Goal: Register for event/course

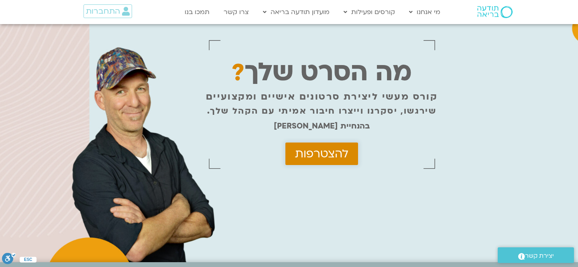
click at [295, 160] on span "להצטרפות" at bounding box center [321, 153] width 53 height 13
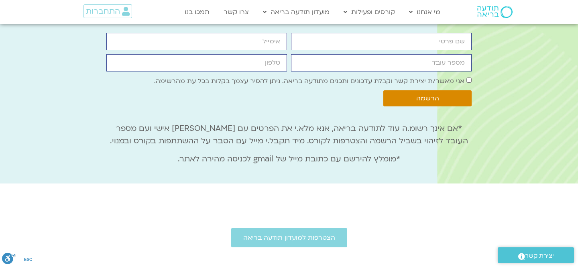
scroll to position [2801, 0]
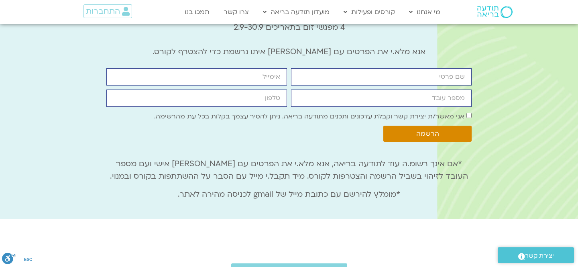
click at [444, 112] on label "אני מאשר/ת יצירת קשר וקבלת עדכונים ותכנים מתודעה בריאה. ניתן להסיר עצמך בקלות ב…" at bounding box center [309, 116] width 310 height 9
click at [433, 130] on span "הרשמה" at bounding box center [427, 133] width 23 height 7
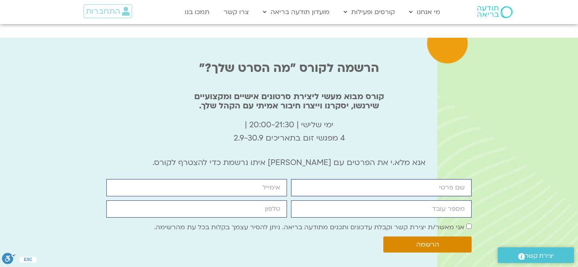
scroll to position [2687, 0]
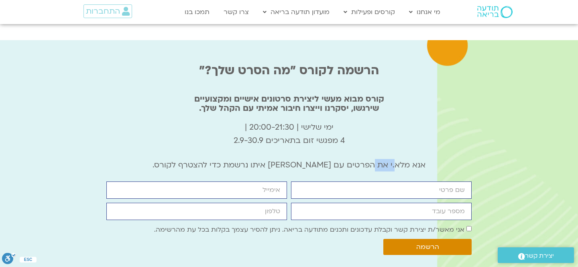
drag, startPoint x: 372, startPoint y: 84, endPoint x: 344, endPoint y: 84, distance: 28.1
click at [345, 159] on p "אנא מלא.י את הפרטים עם המייל איתו נרשמת כדי להצטרף לקורס." at bounding box center [288, 165] width 365 height 12
click at [343, 121] on p "ימי שלישי | 20:00-21:30 | 4 מפגשי זום בתאריכים 2.9-30.9" at bounding box center [288, 134] width 365 height 26
click at [370, 181] on input "firstname" at bounding box center [381, 189] width 181 height 17
type input "ליסה"
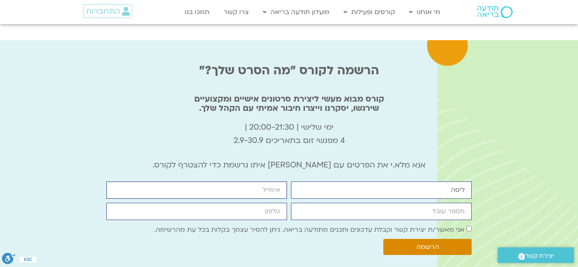
click at [272, 181] on input "email" at bounding box center [196, 189] width 181 height 17
type input "liscohen@gmail.com"
click at [369, 203] on input "מספר עובד" at bounding box center [381, 211] width 181 height 17
type input "6904738"
click at [220, 203] on input "cellphone" at bounding box center [196, 211] width 181 height 17
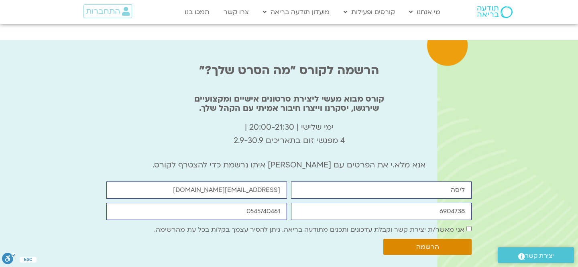
type input "0545740461"
click at [383, 239] on button "הרשמה" at bounding box center [427, 247] width 88 height 16
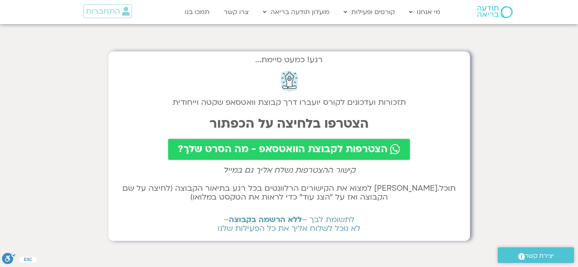
scroll to position [7, 0]
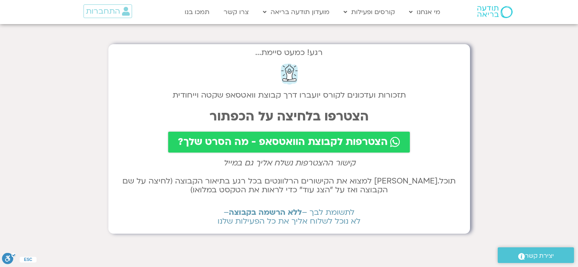
click at [198, 142] on span "הצטרפות לקבוצת הוואטסאפ - מה הסרט שלך?" at bounding box center [283, 141] width 210 height 11
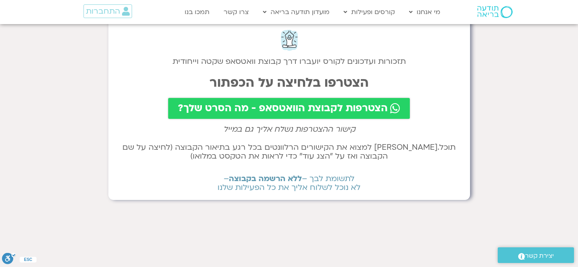
scroll to position [43, 0]
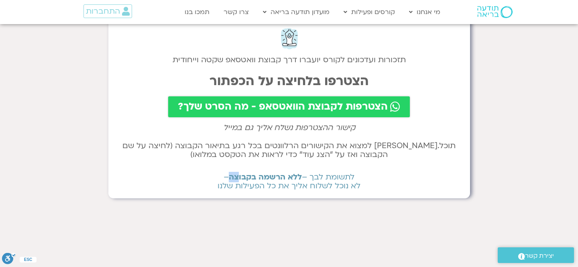
drag, startPoint x: 238, startPoint y: 176, endPoint x: 222, endPoint y: 177, distance: 16.5
click at [226, 177] on h2 "לתשומת לבך – ללא הרשמה בקבוצה – לא נוכל לשלוח אליך את כל הפעילות שלנו" at bounding box center [289, 182] width 346 height 18
click at [178, 182] on h2 "לתשומת לבך – ללא הרשמה בקבוצה – לא נוכל לשלוח אליך את כל הפעילות שלנו" at bounding box center [289, 182] width 346 height 18
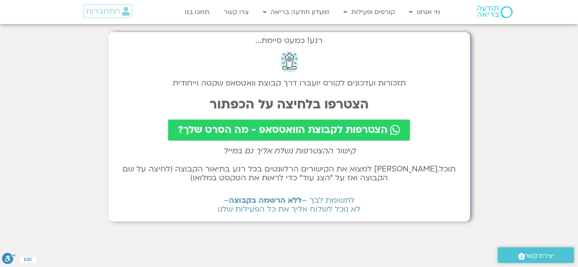
scroll to position [0, 0]
